Goal: Task Accomplishment & Management: Complete application form

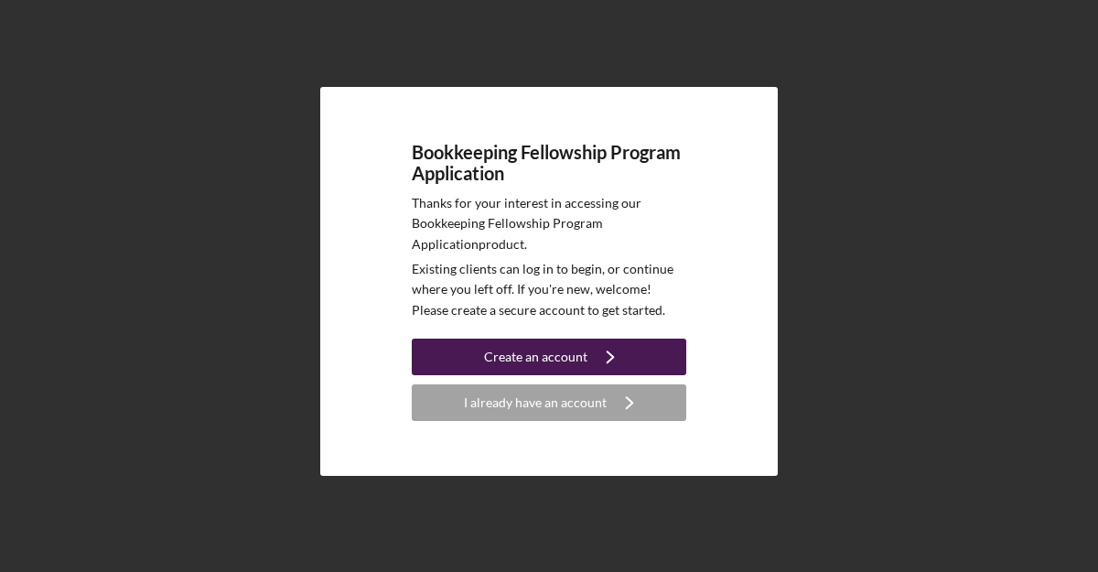
click at [551, 362] on div "Create an account" at bounding box center [535, 356] width 103 height 37
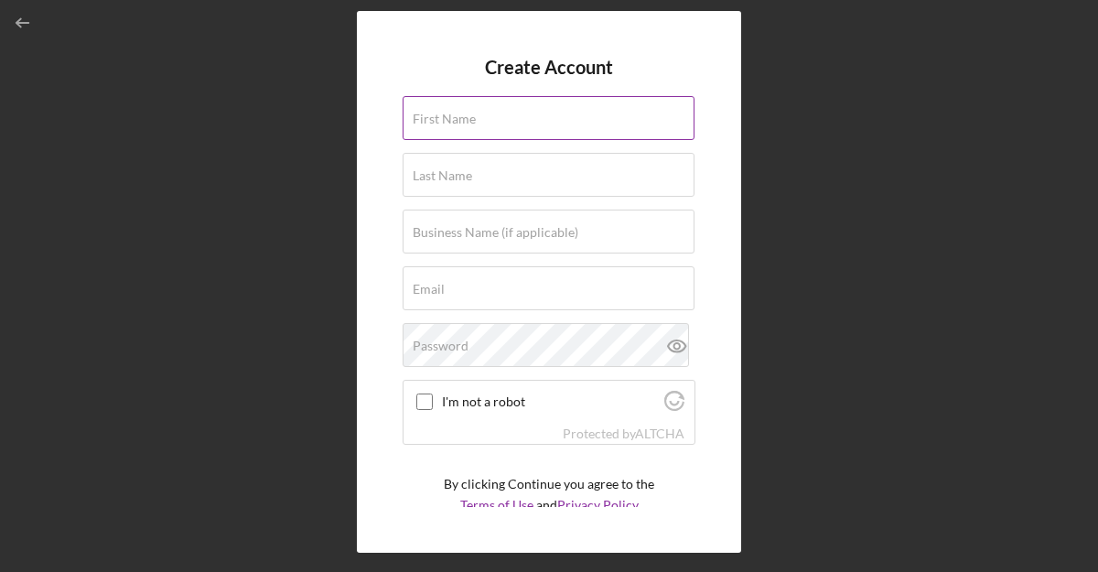
click at [467, 122] on label "First Name" at bounding box center [444, 119] width 63 height 15
click at [467, 122] on input "First Name" at bounding box center [549, 118] width 292 height 44
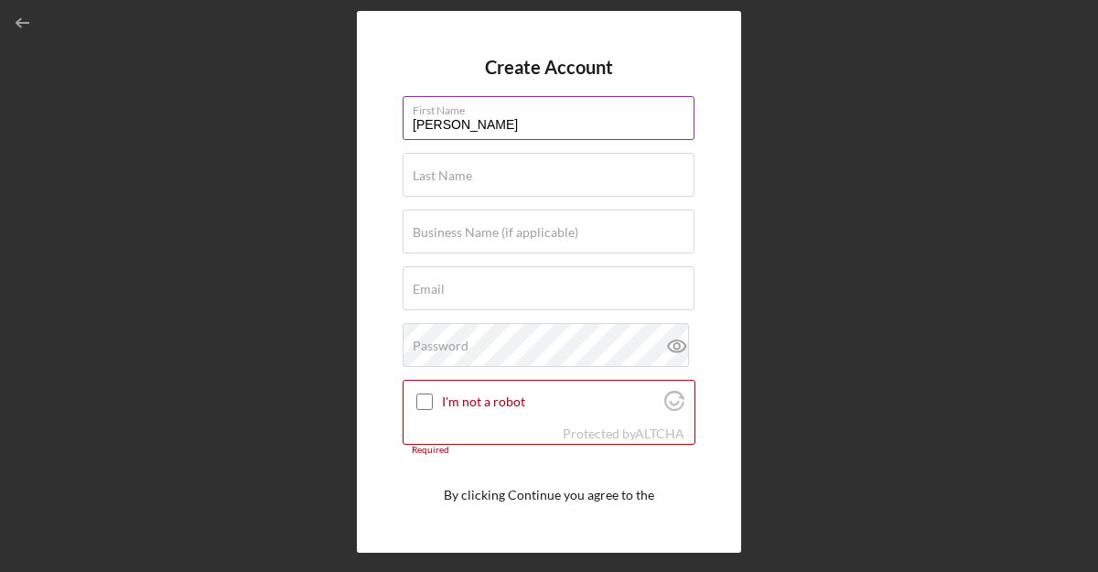
type input "[PERSON_NAME]"
